Goal: Transaction & Acquisition: Purchase product/service

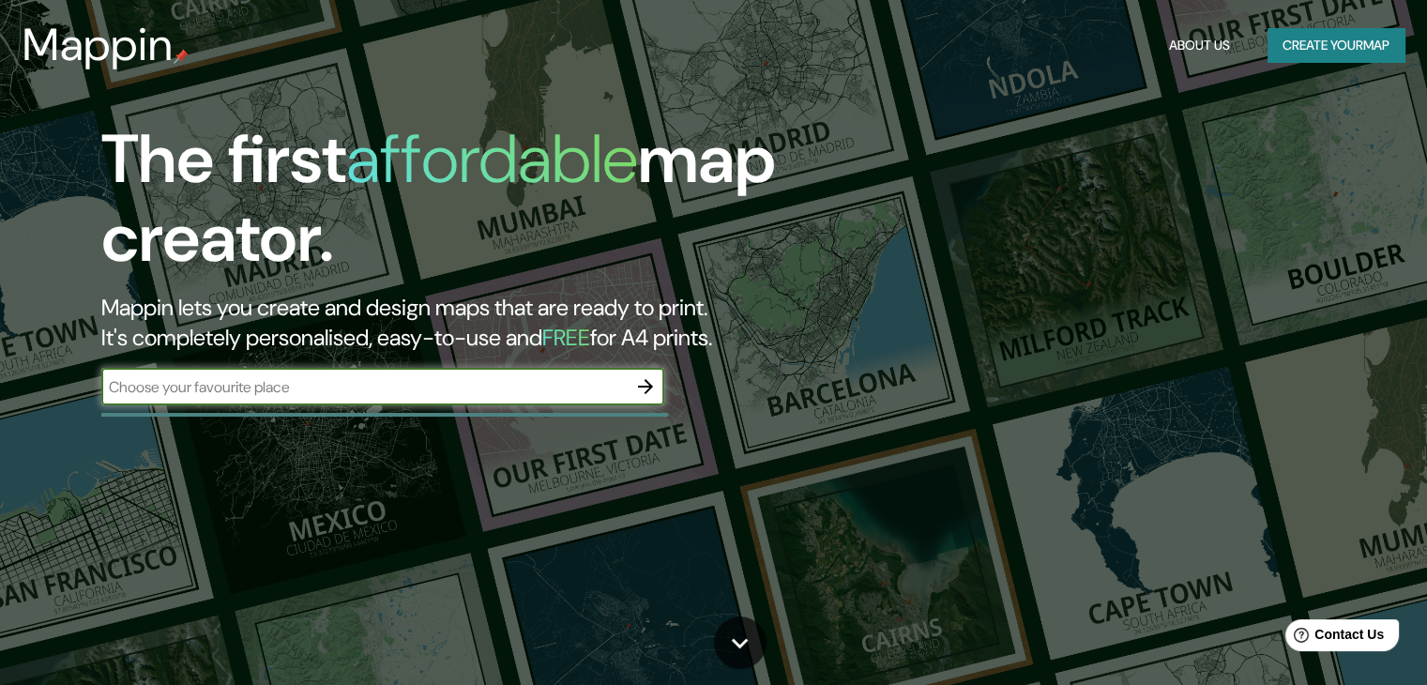
click at [353, 381] on input "text" at bounding box center [363, 387] width 525 height 22
type input "tacna"
click at [649, 391] on icon "button" at bounding box center [645, 386] width 23 height 23
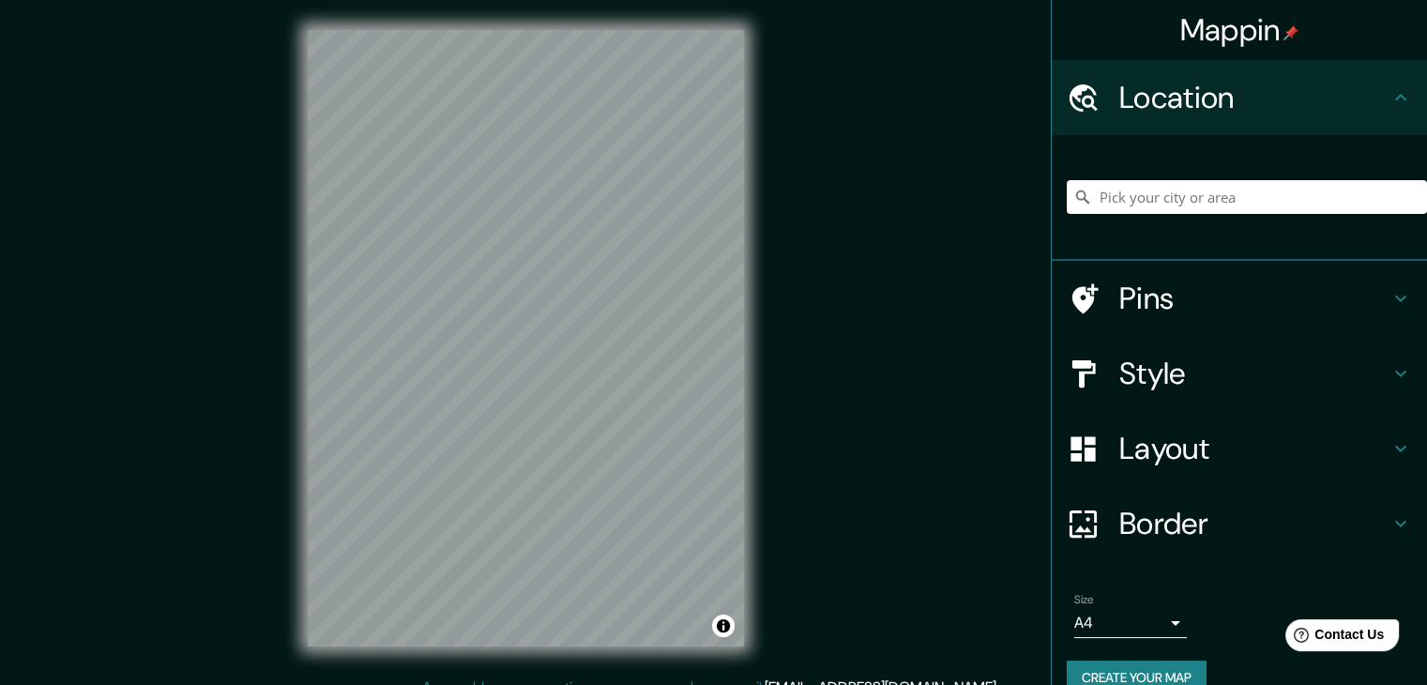
click at [1235, 202] on input "Pick your city or area" at bounding box center [1247, 197] width 360 height 34
click at [1222, 205] on input "Pick your city or area" at bounding box center [1247, 197] width 360 height 34
type input "[GEOGRAPHIC_DATA], [GEOGRAPHIC_DATA], [GEOGRAPHIC_DATA]"
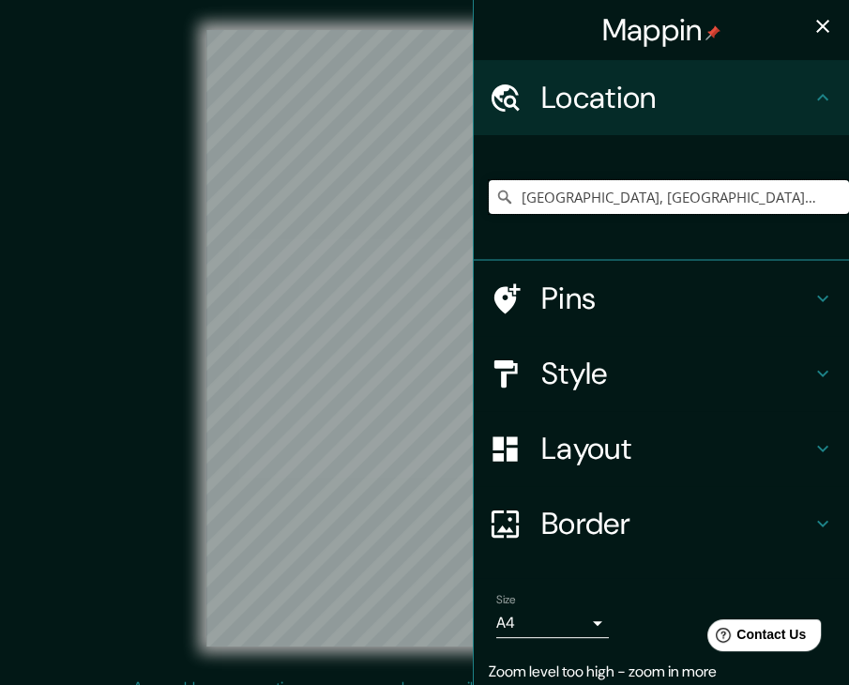
click at [612, 203] on input "[GEOGRAPHIC_DATA], [GEOGRAPHIC_DATA], [GEOGRAPHIC_DATA]" at bounding box center [669, 197] width 360 height 34
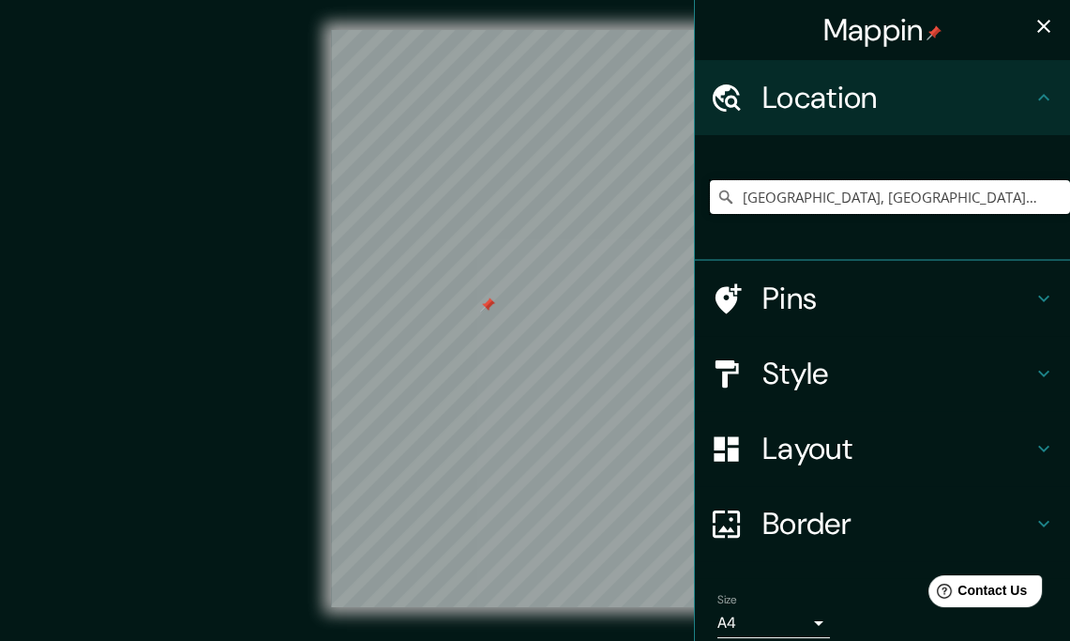
click at [862, 189] on input "[GEOGRAPHIC_DATA], [GEOGRAPHIC_DATA], [GEOGRAPHIC_DATA]" at bounding box center [890, 197] width 360 height 34
click at [837, 198] on input "Pick your city or area" at bounding box center [890, 197] width 360 height 34
click at [837, 190] on input "[GEOGRAPHIC_DATA]" at bounding box center [890, 197] width 360 height 34
drag, startPoint x: 837, startPoint y: 190, endPoint x: 751, endPoint y: 207, distance: 87.9
click at [751, 207] on input "[GEOGRAPHIC_DATA]" at bounding box center [890, 197] width 360 height 34
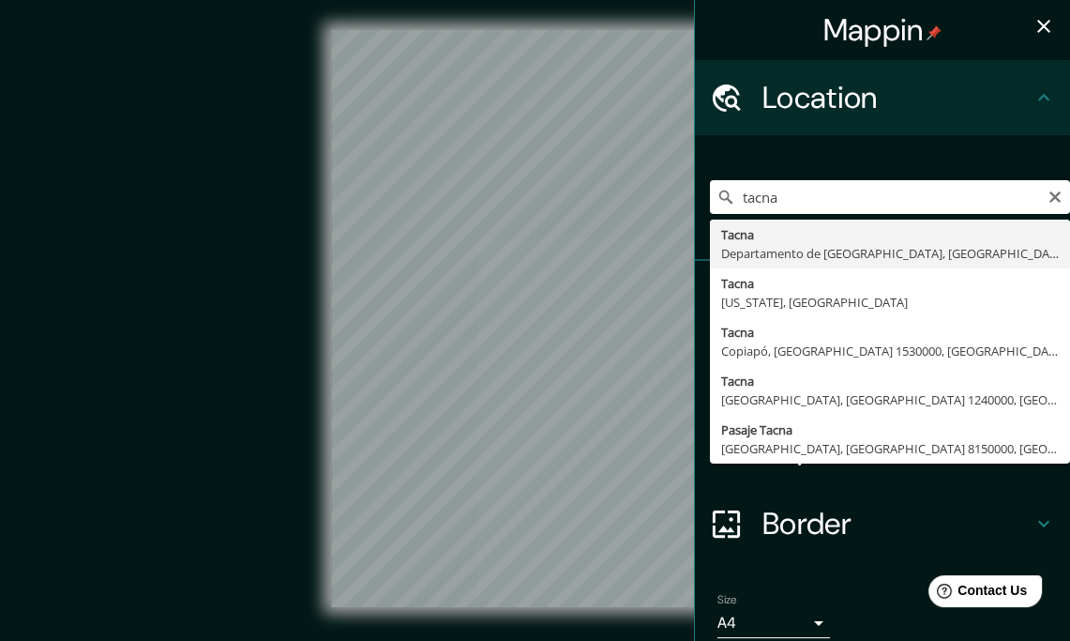
type input "[GEOGRAPHIC_DATA], [GEOGRAPHIC_DATA], [GEOGRAPHIC_DATA]"
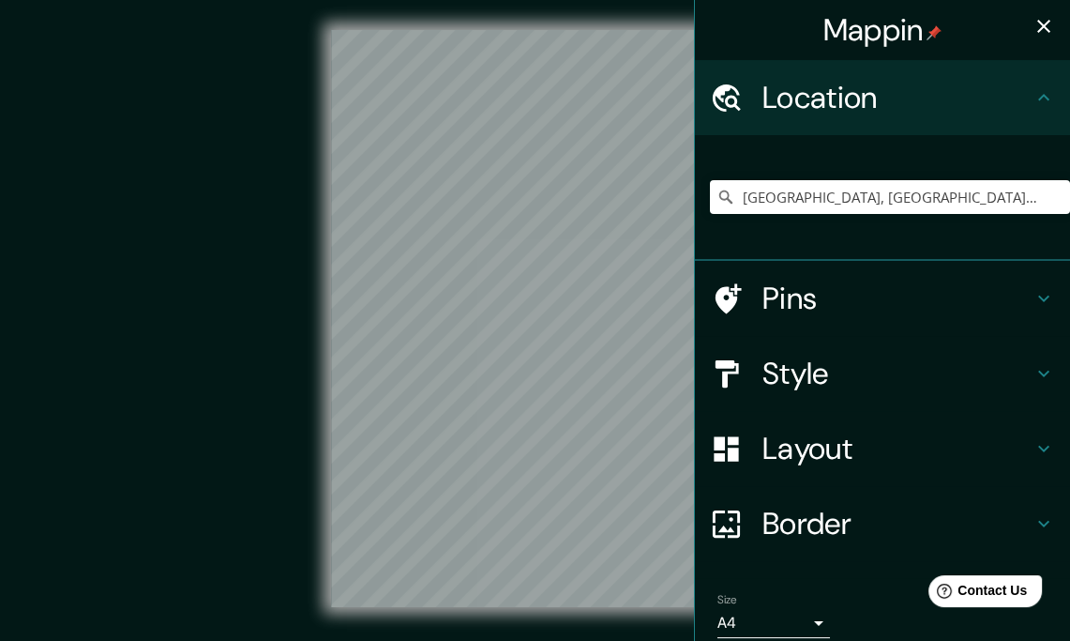
click at [788, 357] on h4 "Style" at bounding box center [898, 374] width 270 height 38
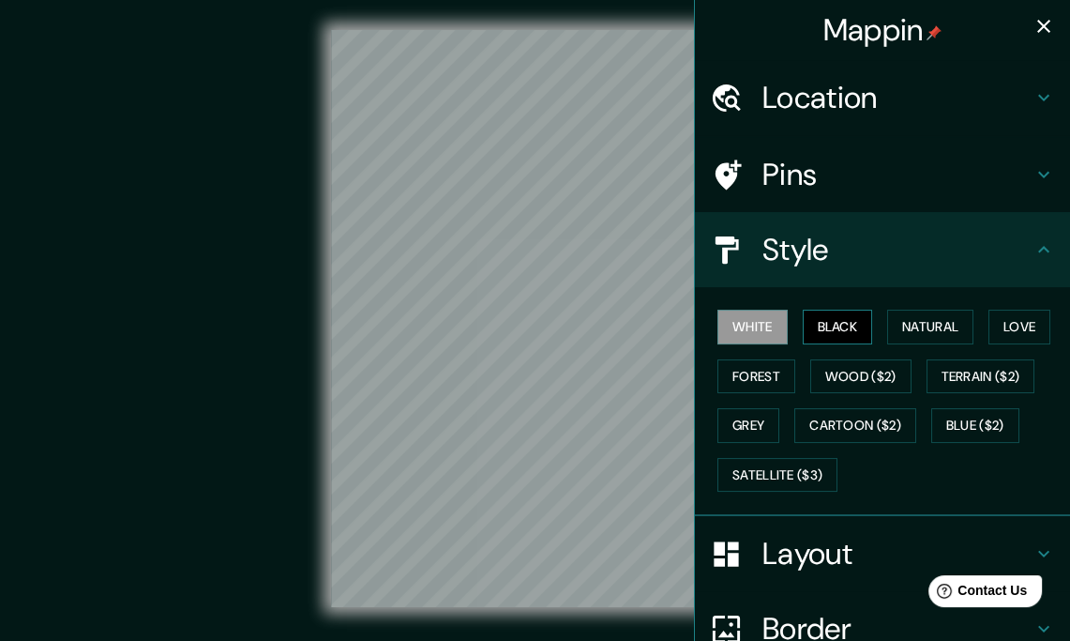
click at [823, 312] on button "Black" at bounding box center [838, 327] width 70 height 35
click at [897, 317] on button "Natural" at bounding box center [931, 327] width 86 height 35
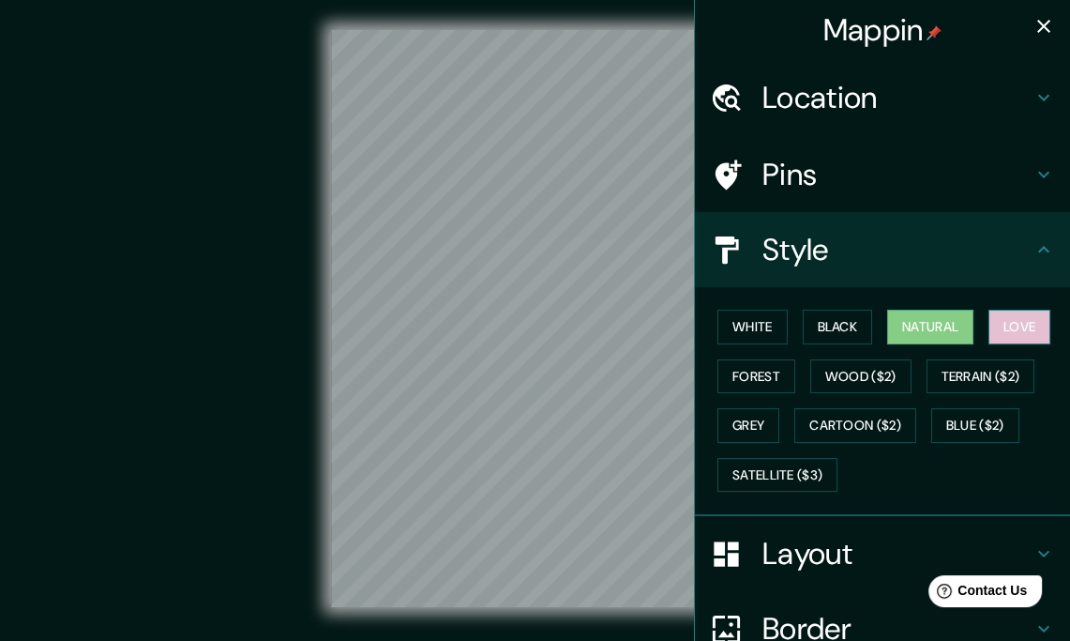
click at [994, 324] on button "Love" at bounding box center [1020, 327] width 62 height 35
click at [960, 321] on button "Natural" at bounding box center [931, 327] width 86 height 35
click at [841, 539] on h4 "Layout" at bounding box center [898, 554] width 270 height 38
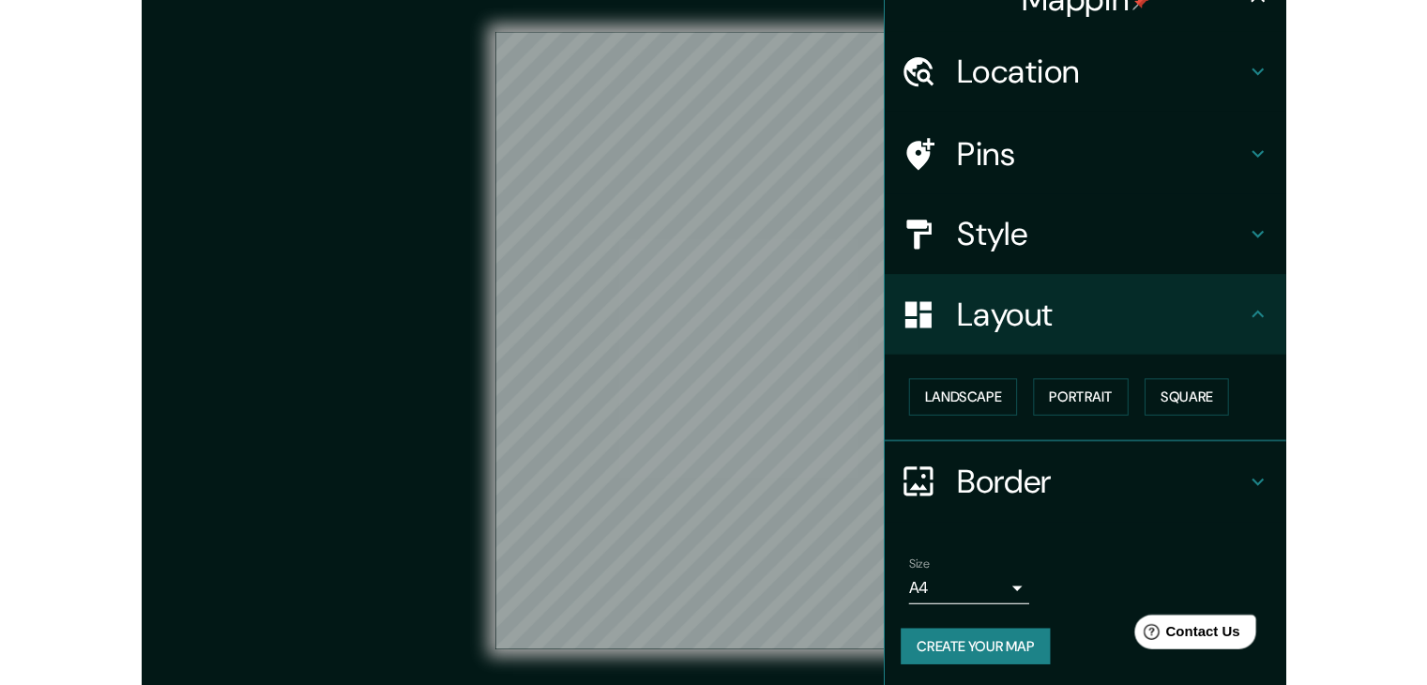
scroll to position [32, 0]
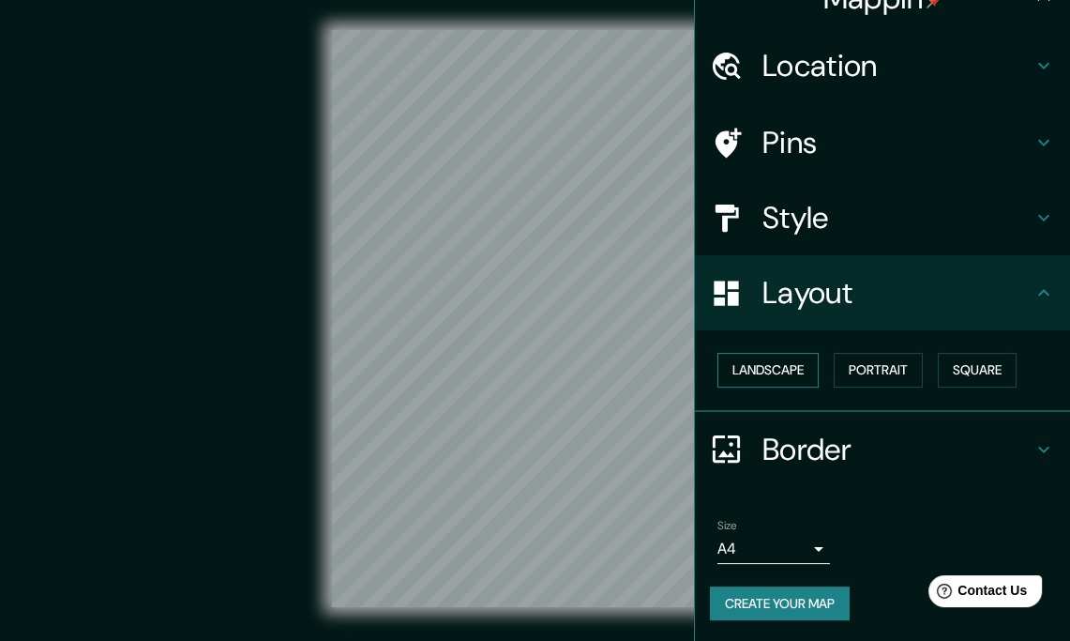
click at [797, 369] on button "Landscape" at bounding box center [768, 370] width 101 height 35
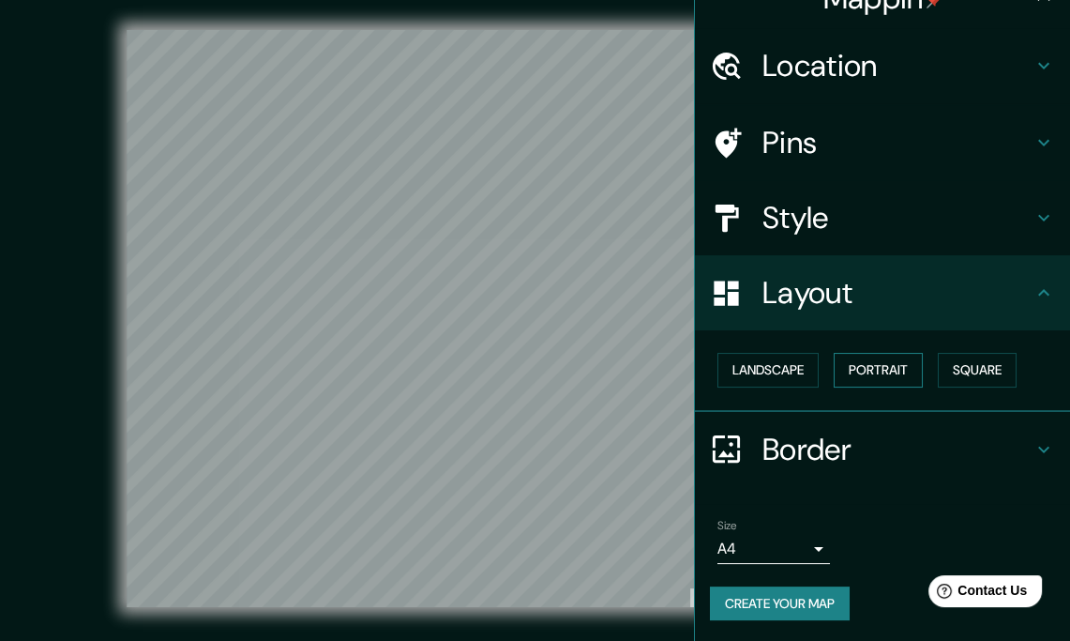
click at [859, 369] on button "Portrait" at bounding box center [878, 370] width 89 height 35
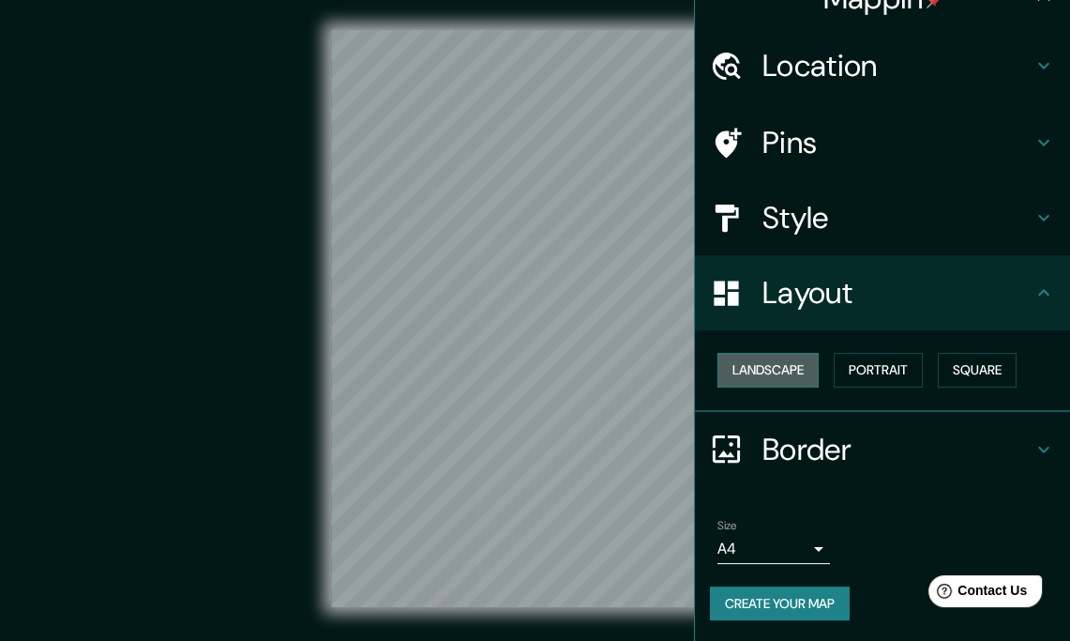
click at [751, 363] on button "Landscape" at bounding box center [768, 370] width 101 height 35
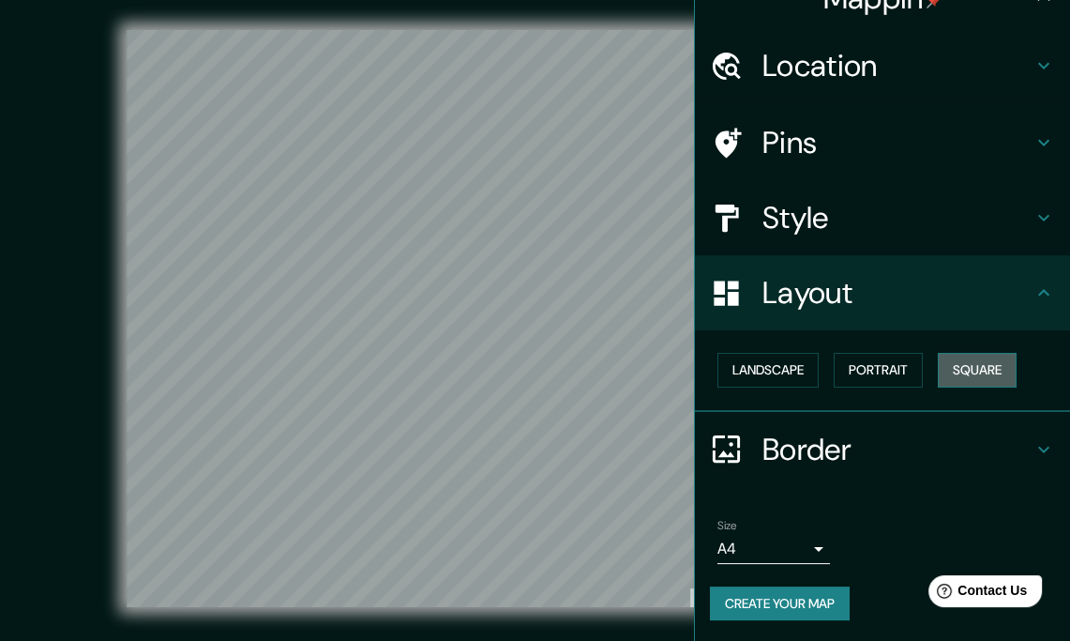
click at [958, 368] on button "Square" at bounding box center [977, 370] width 79 height 35
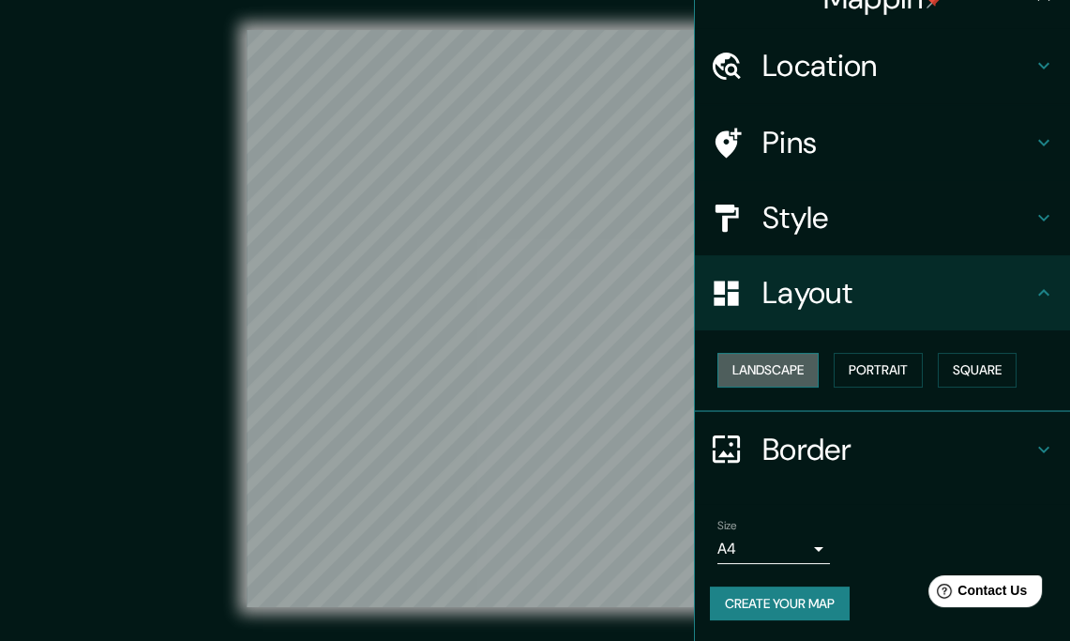
click at [769, 371] on button "Landscape" at bounding box center [768, 370] width 101 height 35
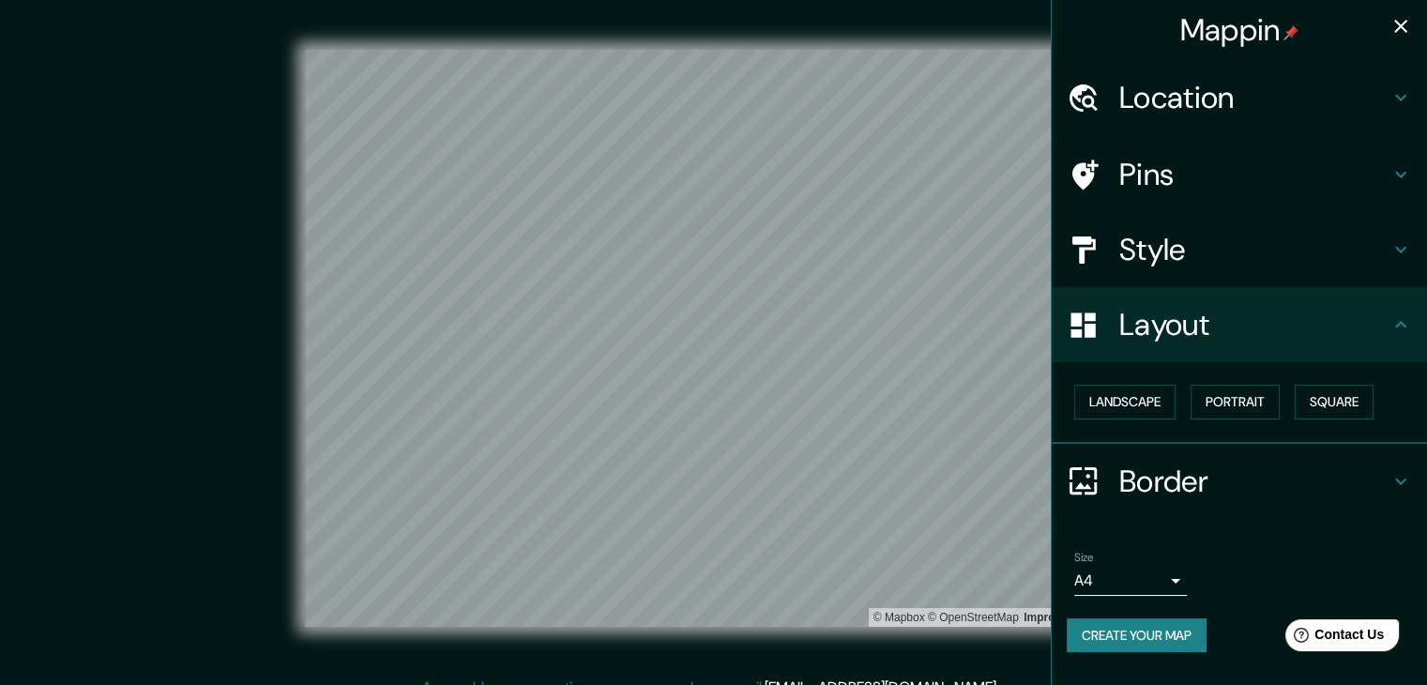
scroll to position [0, 0]
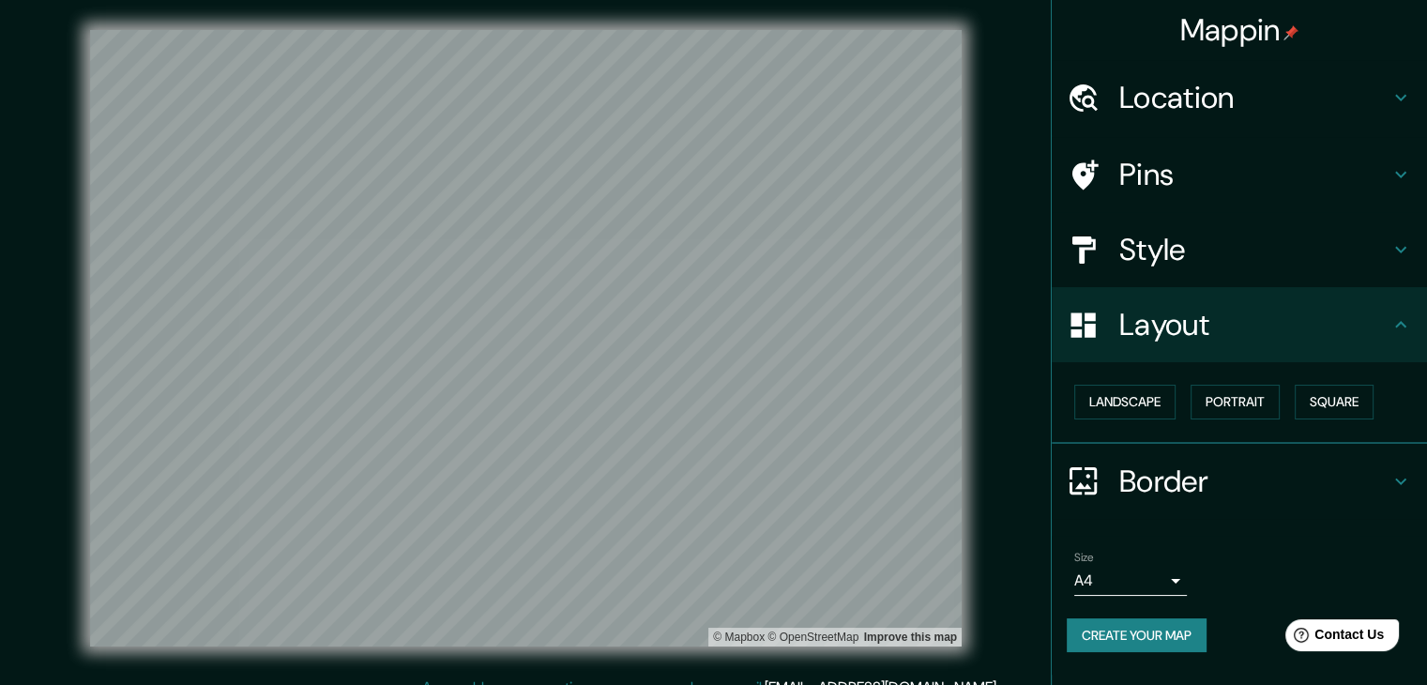
click at [1070, 267] on h4 "Style" at bounding box center [1254, 250] width 270 height 38
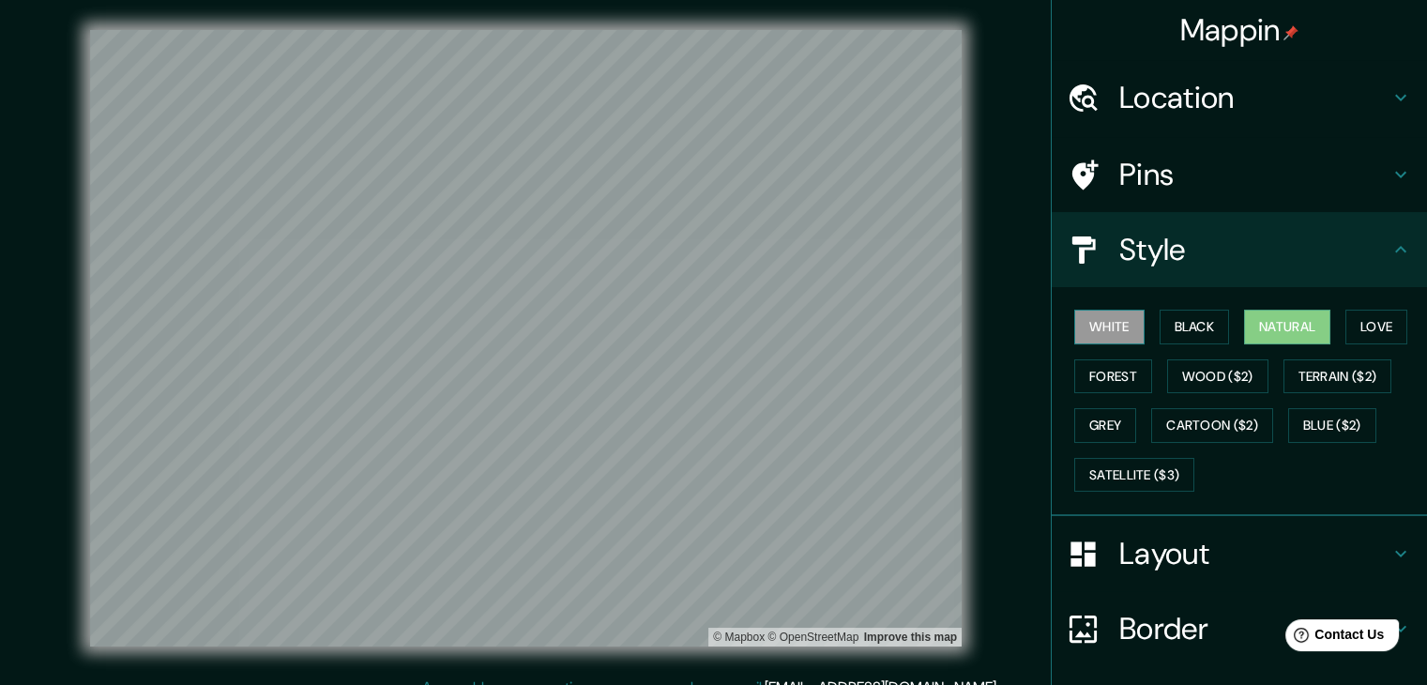
click at [1070, 324] on button "White" at bounding box center [1109, 327] width 70 height 35
click at [1070, 372] on button "Forest" at bounding box center [1113, 376] width 78 height 35
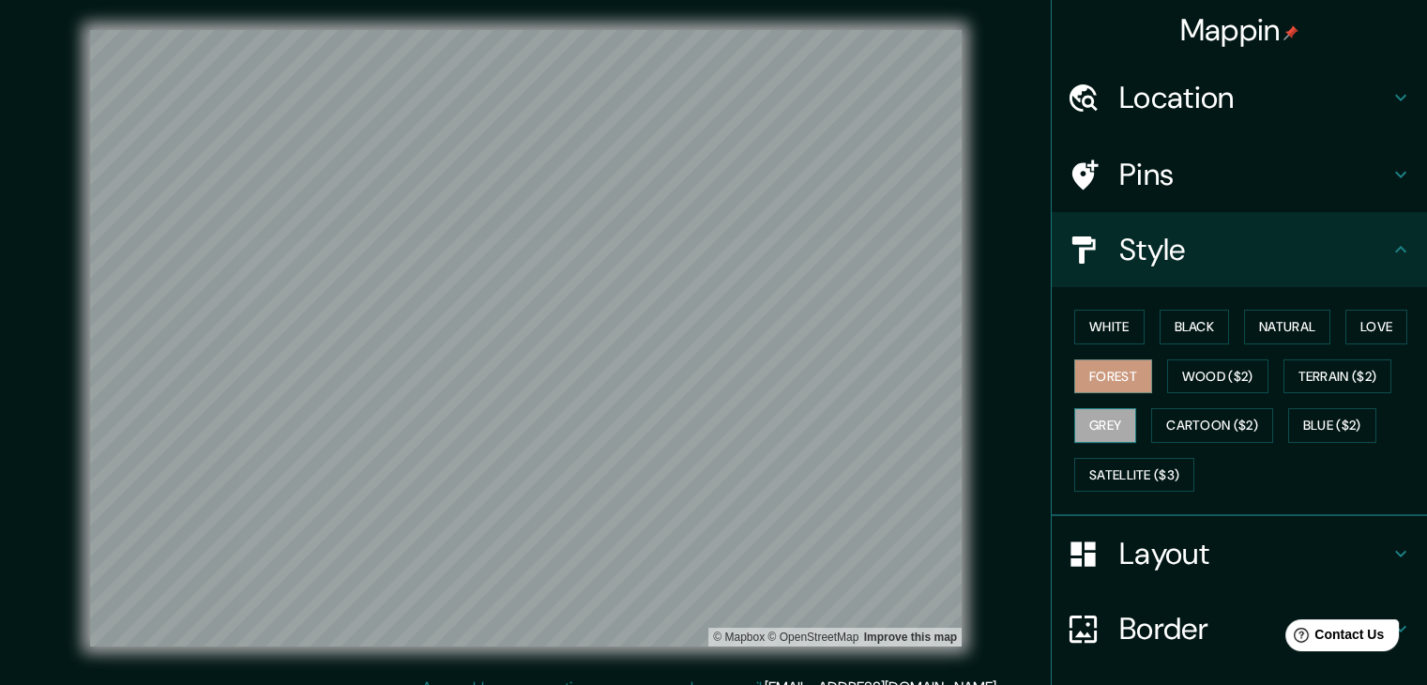
click at [1070, 420] on button "Grey" at bounding box center [1105, 425] width 62 height 35
drag, startPoint x: 1195, startPoint y: 425, endPoint x: 1262, endPoint y: 416, distance: 67.3
click at [1070, 416] on button "Cartoon ($2)" at bounding box center [1212, 425] width 122 height 35
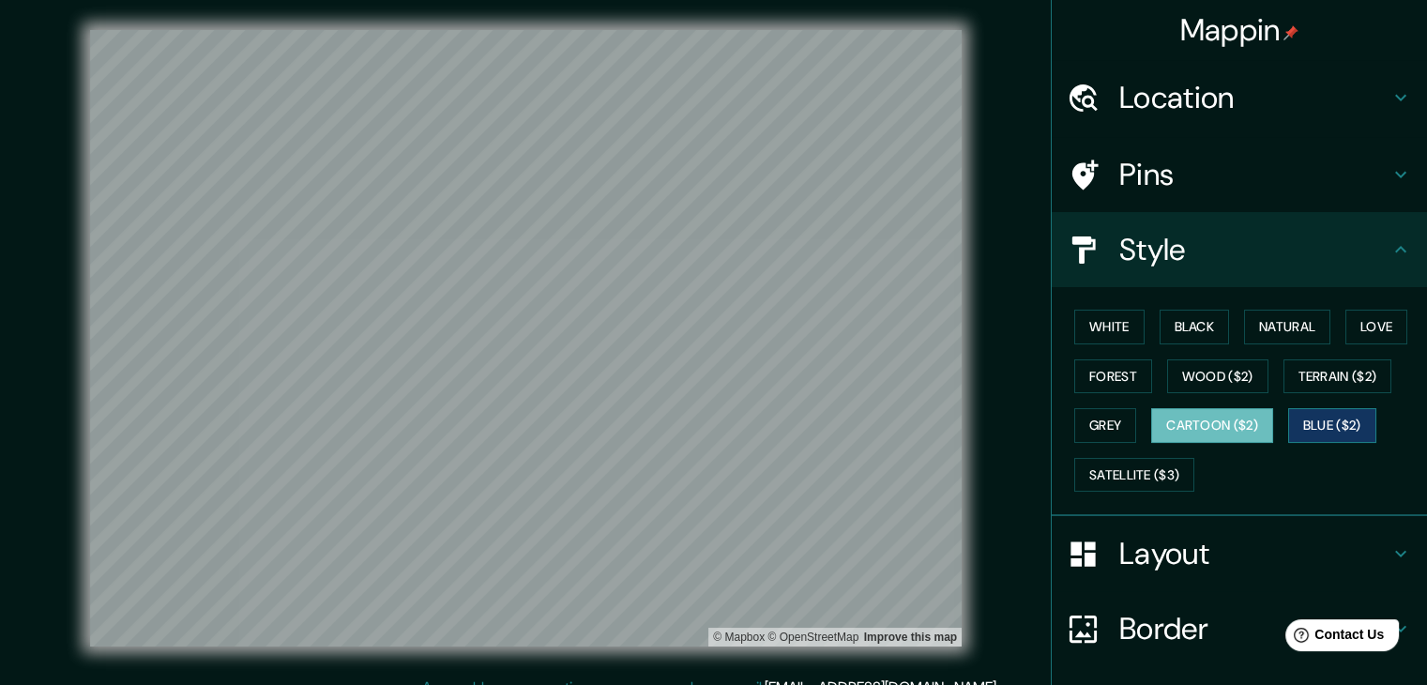
click at [1070, 422] on button "Blue ($2)" at bounding box center [1332, 425] width 88 height 35
click at [1070, 468] on button "Satellite ($3)" at bounding box center [1134, 475] width 120 height 35
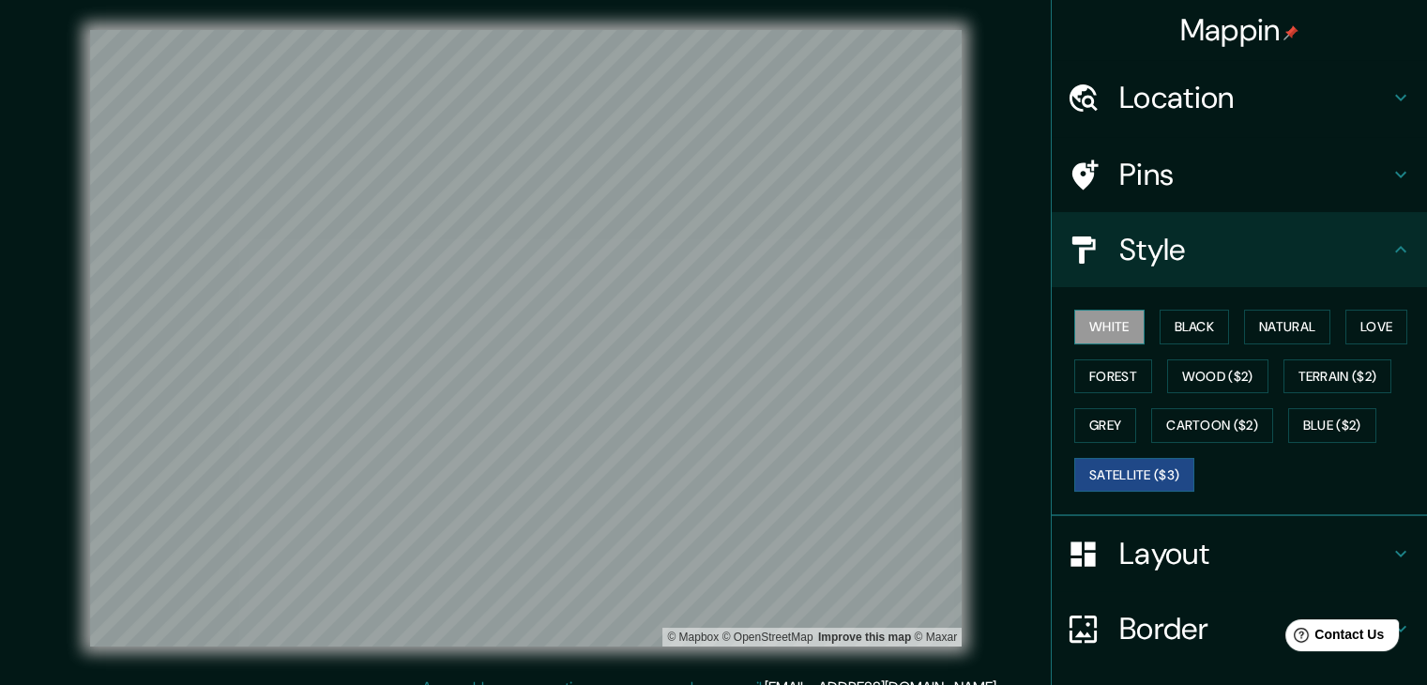
click at [1070, 312] on button "White" at bounding box center [1109, 327] width 70 height 35
click at [1070, 324] on button "Black" at bounding box center [1195, 327] width 70 height 35
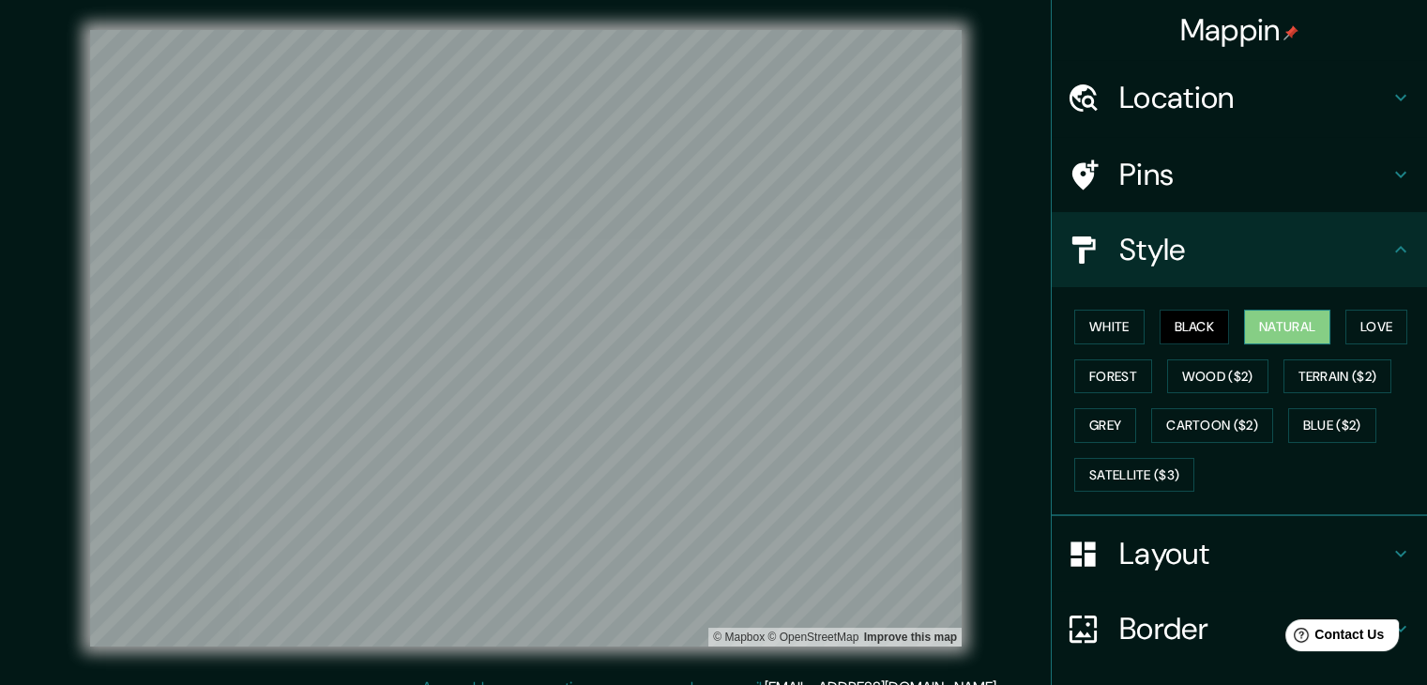
click at [1070, 324] on button "Natural" at bounding box center [1287, 327] width 86 height 35
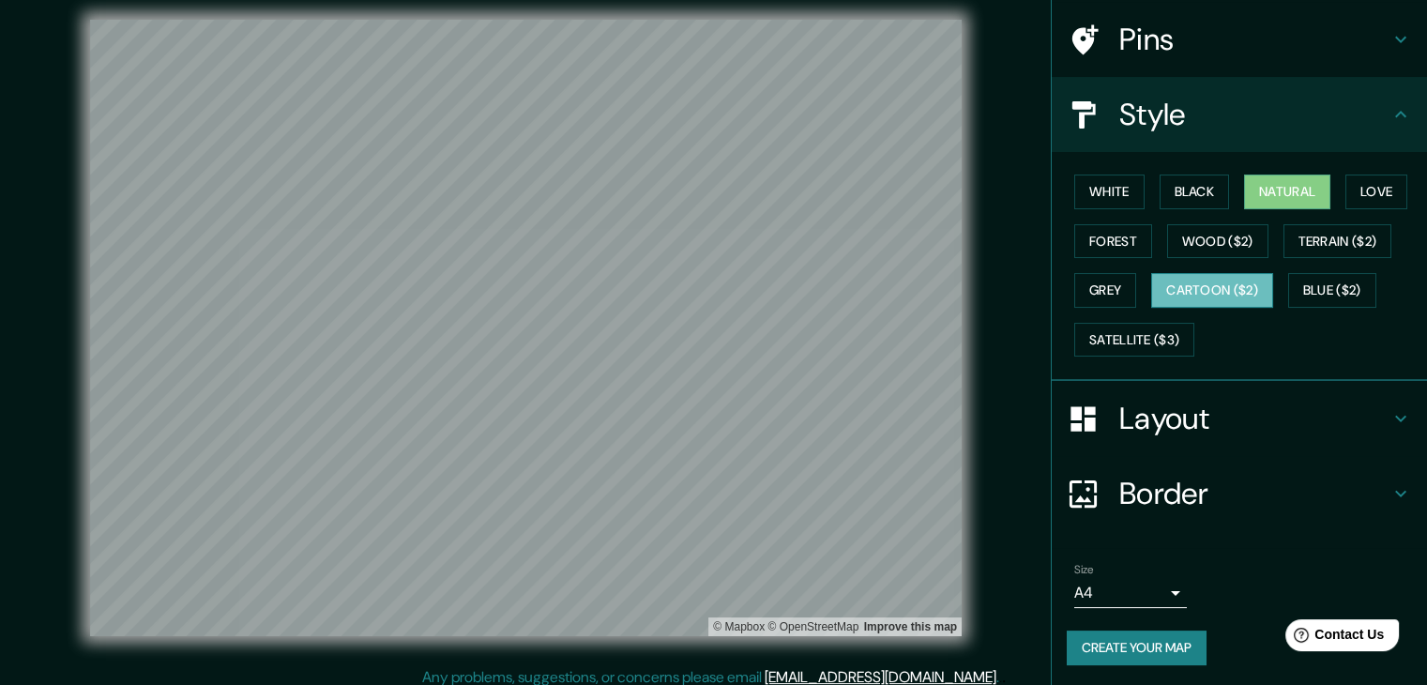
scroll to position [22, 0]
